Goal: Submit feedback/report problem

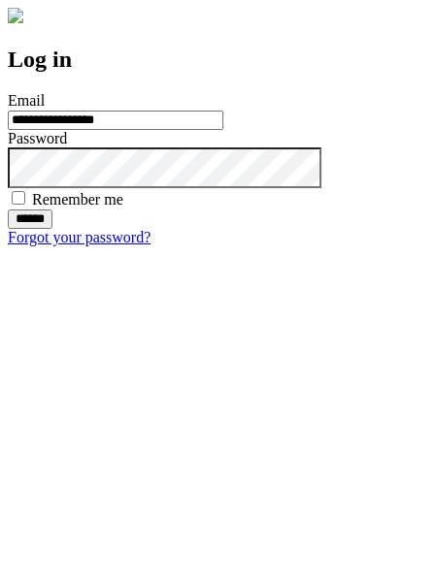
click at [52, 229] on input "******" at bounding box center [30, 219] width 45 height 19
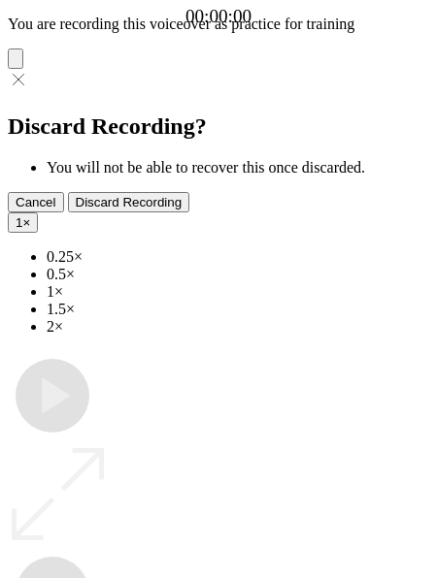
type input "**********"
